Goal: Download file/media

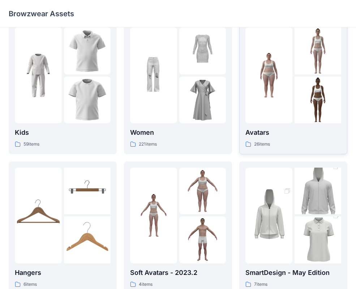
scroll to position [10, 0]
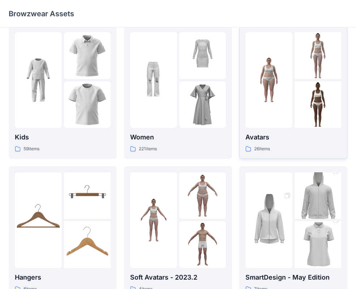
click at [279, 91] on img at bounding box center [268, 80] width 47 height 47
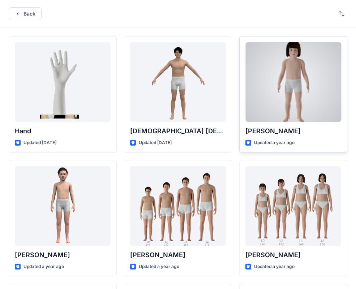
click at [272, 71] on div at bounding box center [293, 81] width 96 height 79
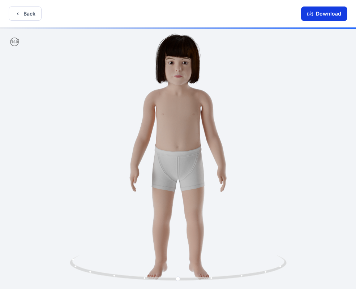
click at [323, 13] on button "Download" at bounding box center [324, 14] width 46 height 14
click at [311, 13] on icon "button" at bounding box center [310, 13] width 3 height 4
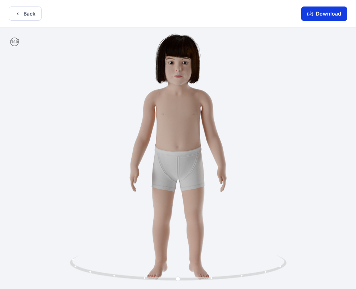
click at [318, 12] on button "Download" at bounding box center [324, 14] width 46 height 14
